Goal: Task Accomplishment & Management: Manage account settings

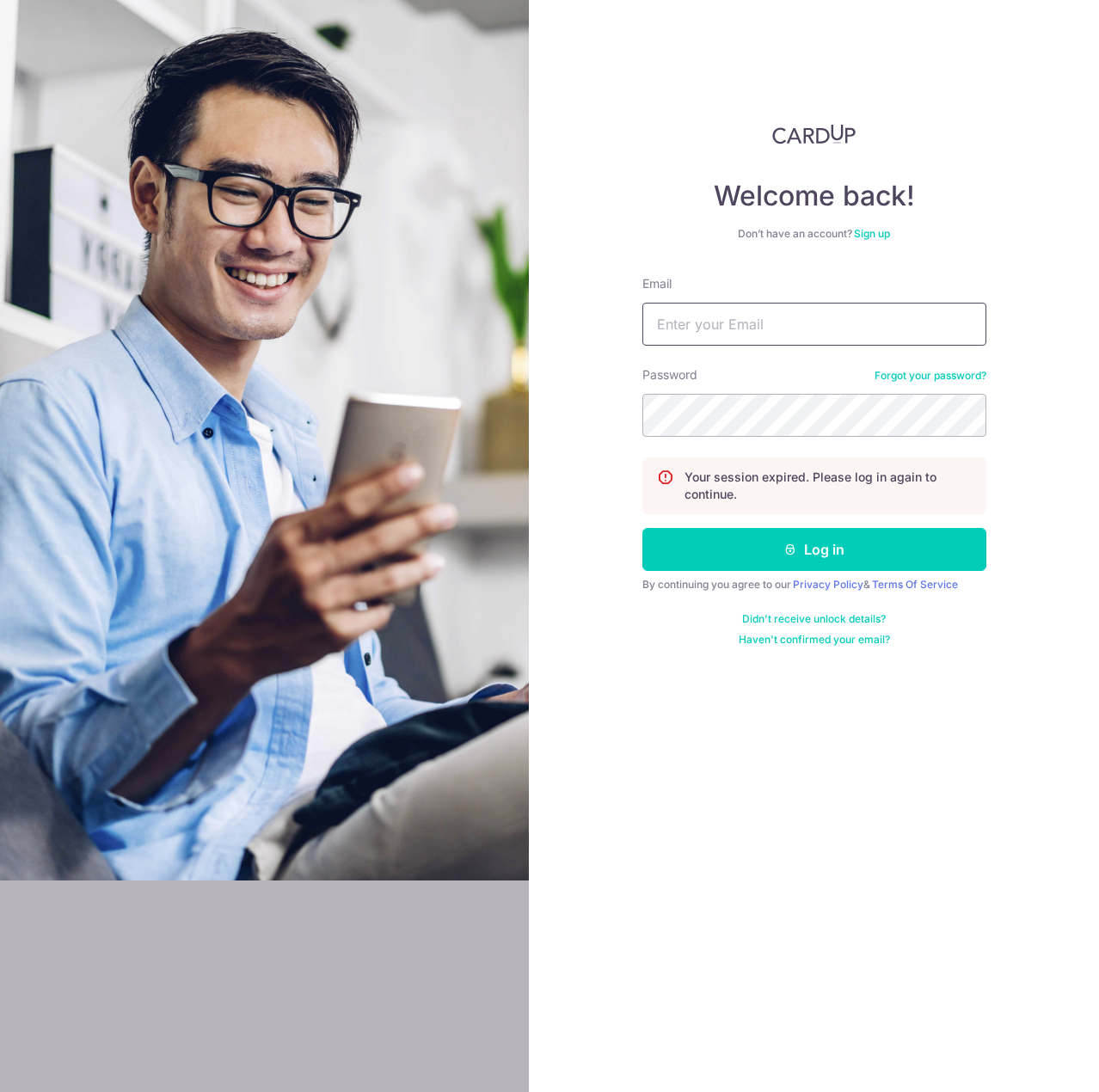
drag, startPoint x: 0, startPoint y: 0, endPoint x: 793, endPoint y: 345, distance: 864.8
click at [793, 345] on input "Email" at bounding box center [814, 324] width 344 height 43
type input "[EMAIL_ADDRESS][DOMAIN_NAME]"
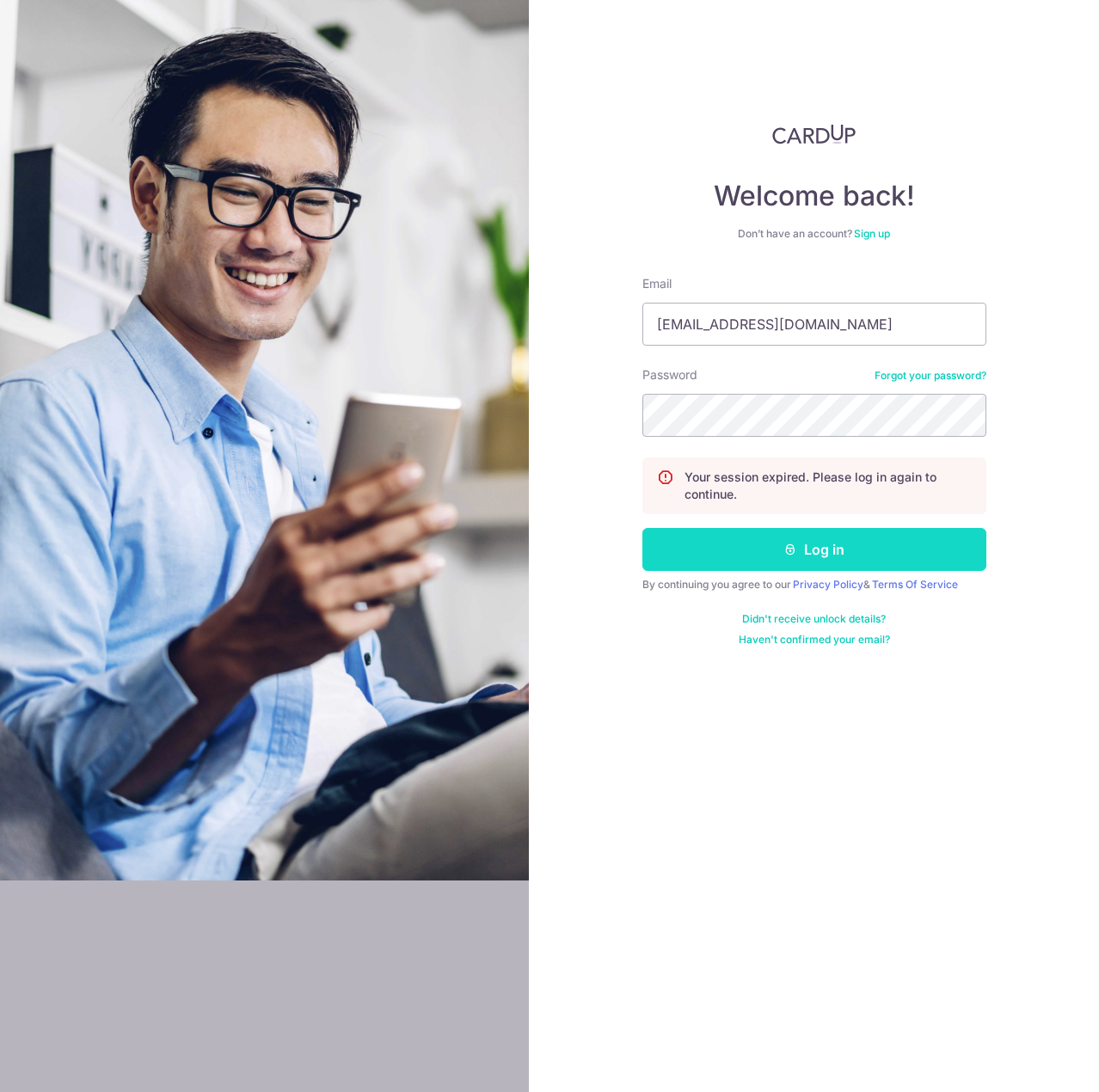
click at [810, 542] on button "Log in" at bounding box center [814, 549] width 344 height 43
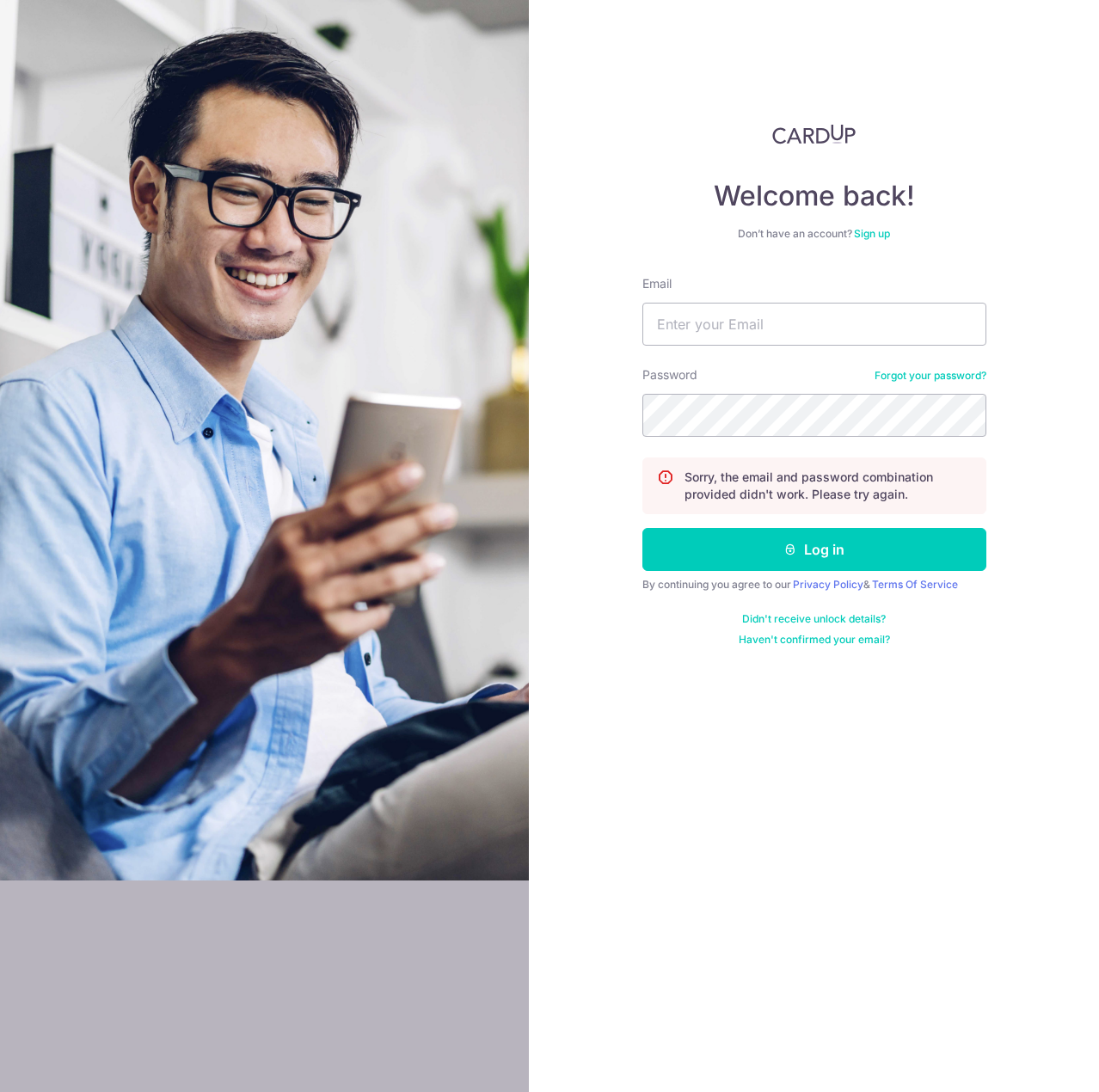
click at [742, 333] on input "Email" at bounding box center [814, 324] width 344 height 43
type input "[EMAIL_ADDRESS][DOMAIN_NAME]"
click at [493, 405] on section "Welcome back! Don’t have an account? Sign up Email ren900214@gmail.com Password…" at bounding box center [549, 546] width 1099 height 1092
click at [642, 528] on button "Log in" at bounding box center [814, 549] width 344 height 43
